Goal: Information Seeking & Learning: Learn about a topic

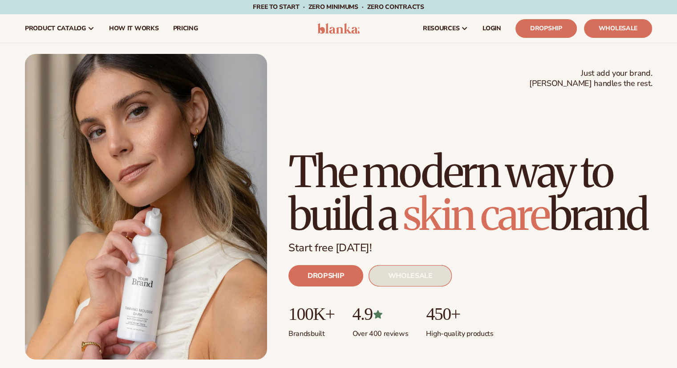
click at [406, 281] on link "WHOLESALE" at bounding box center [410, 275] width 83 height 21
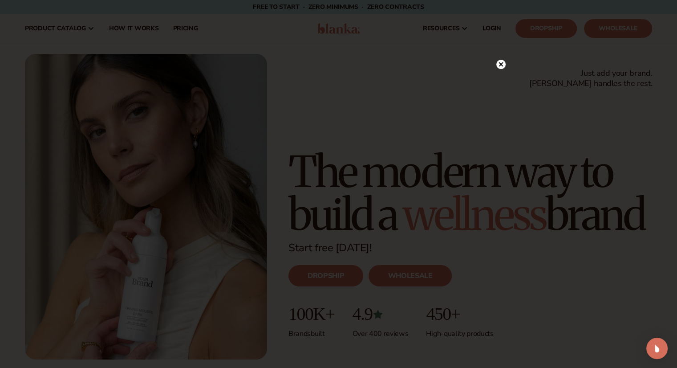
drag, startPoint x: 193, startPoint y: 68, endPoint x: 182, endPoint y: 67, distance: 10.7
click at [182, 68] on iframe at bounding box center [339, 184] width 321 height 240
click at [502, 82] on circle at bounding box center [501, 82] width 9 height 9
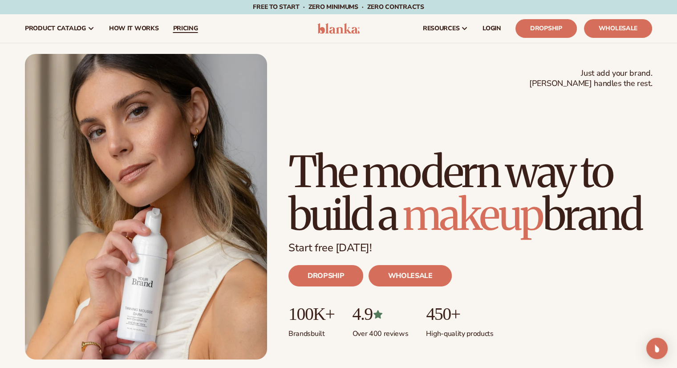
click at [166, 24] on link "pricing" at bounding box center [185, 28] width 39 height 29
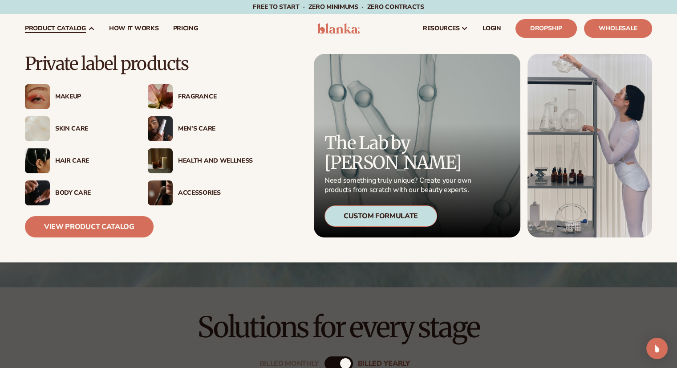
click at [71, 94] on div "Makeup" at bounding box center [92, 97] width 75 height 8
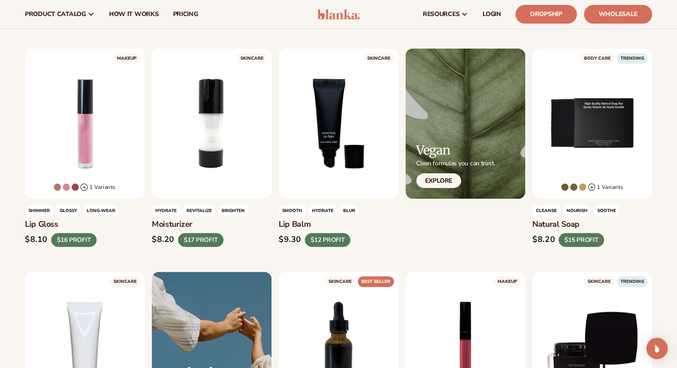
scroll to position [223, 0]
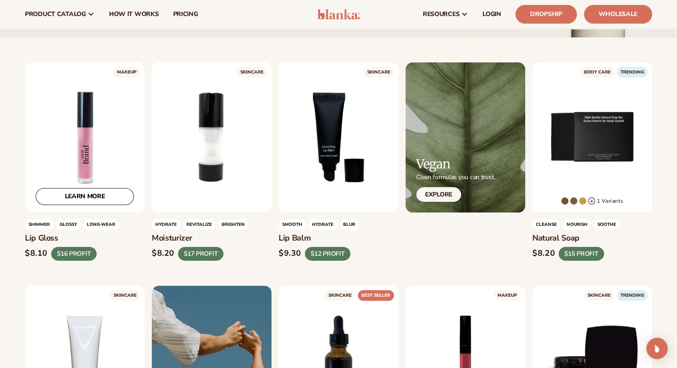
click at [36, 112] on div "LEARN MORE" at bounding box center [85, 137] width 120 height 150
click at [89, 195] on link "LEARN MORE" at bounding box center [85, 196] width 98 height 17
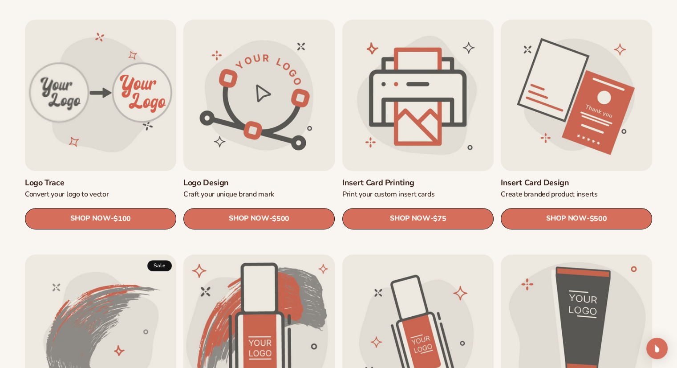
scroll to position [356, 0]
